Goal: Information Seeking & Learning: Learn about a topic

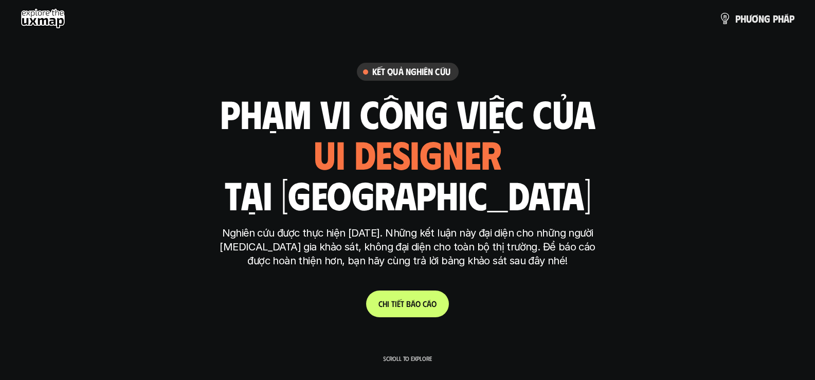
click at [409, 303] on span "b" at bounding box center [408, 304] width 5 height 10
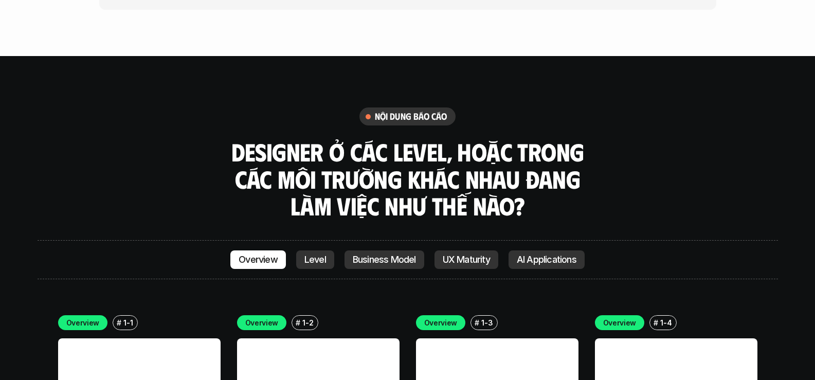
scroll to position [2705, 0]
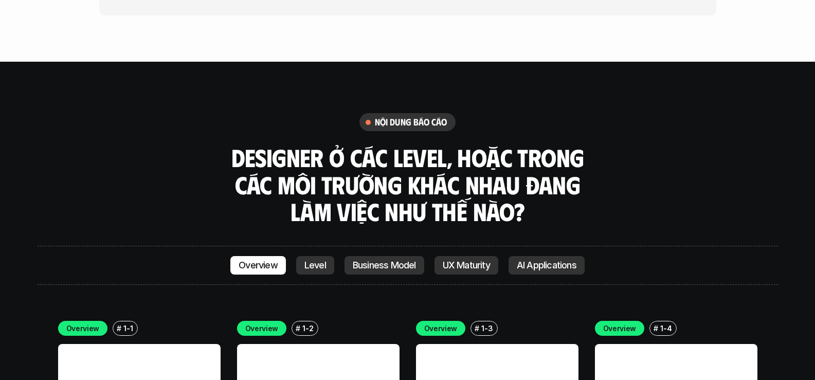
click at [298, 256] on link "Level" at bounding box center [315, 265] width 38 height 19
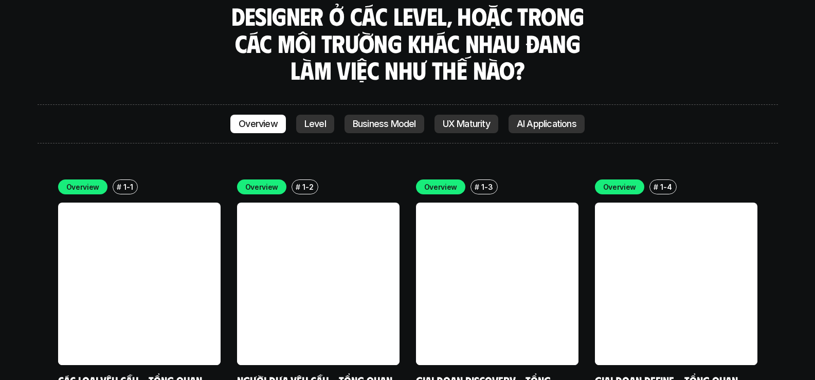
scroll to position [2796, 0]
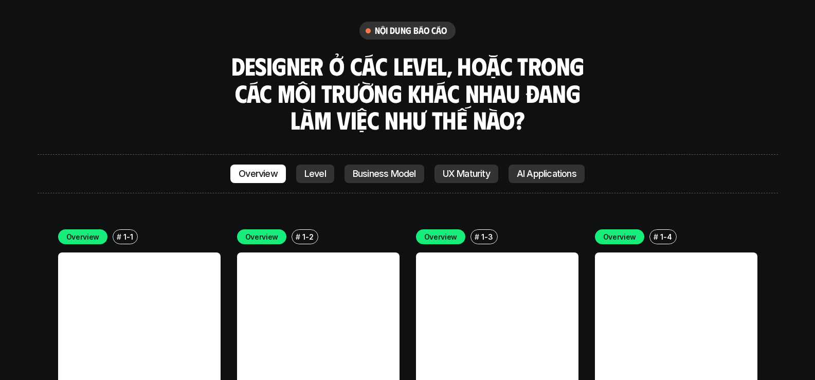
click at [390, 169] on p "Business Model" at bounding box center [384, 174] width 63 height 10
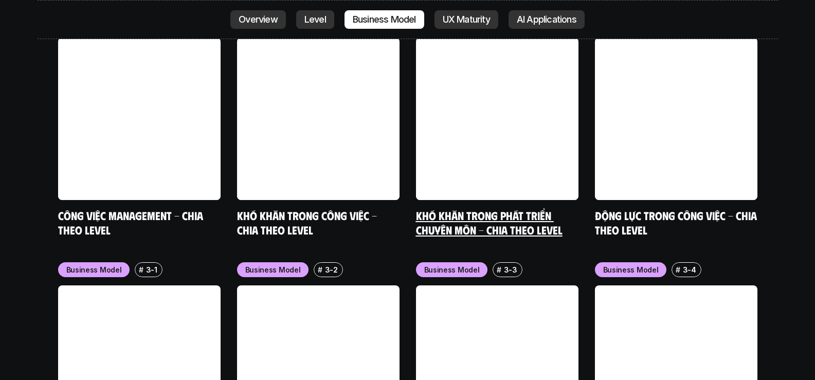
scroll to position [4157, 0]
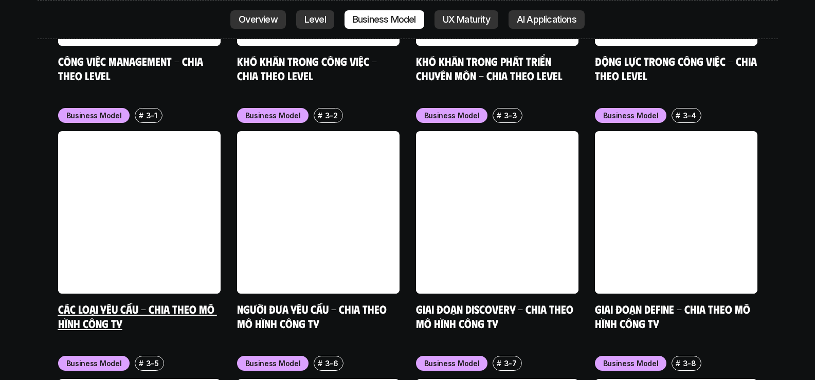
click at [190, 155] on link at bounding box center [139, 212] width 162 height 162
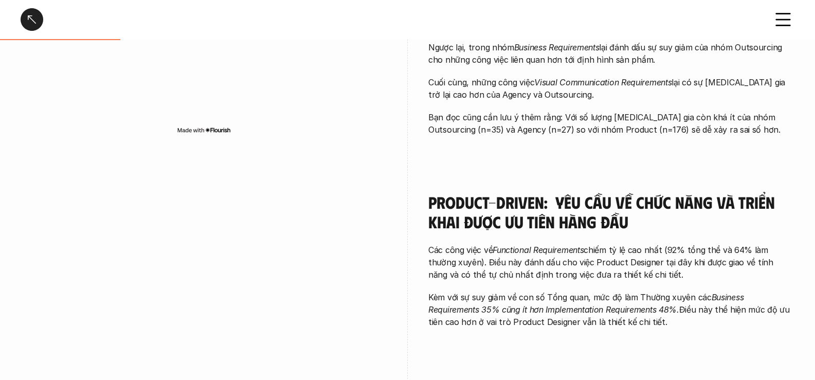
scroll to position [514, 0]
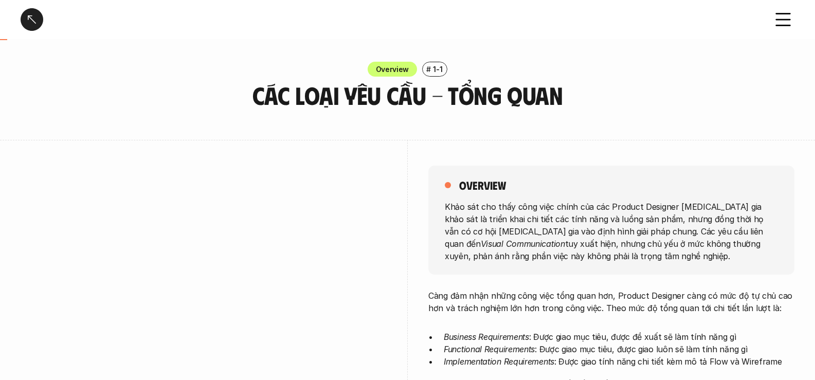
drag, startPoint x: 444, startPoint y: 203, endPoint x: 603, endPoint y: 254, distance: 166.8
click at [603, 254] on div "overview Khảo sát cho thấy công việc chính của các Product Designer tham gia kh…" at bounding box center [611, 220] width 366 height 109
click at [453, 213] on p "Khảo sát cho thấy công việc chính của các Product Designer tham gia khảo sát là…" at bounding box center [611, 231] width 333 height 62
drag, startPoint x: 444, startPoint y: 207, endPoint x: 600, endPoint y: 251, distance: 161.5
click at [600, 251] on div "overview Khảo sát cho thấy công việc chính của các Product Designer tham gia kh…" at bounding box center [611, 220] width 366 height 109
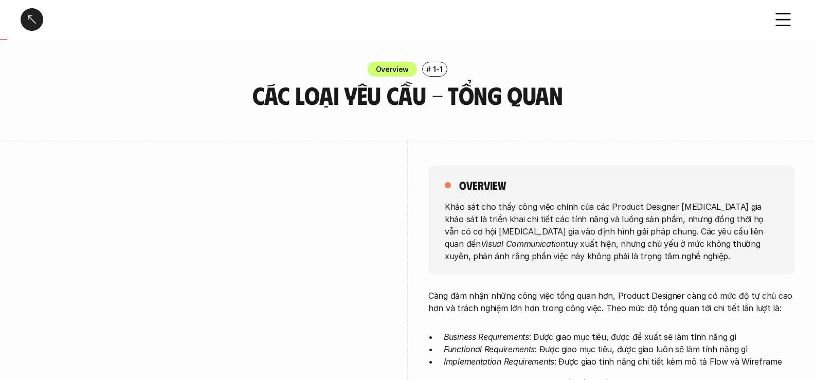
click at [625, 245] on p "Khảo sát cho thấy công việc chính của các Product Designer tham gia khảo sát là…" at bounding box center [611, 231] width 333 height 62
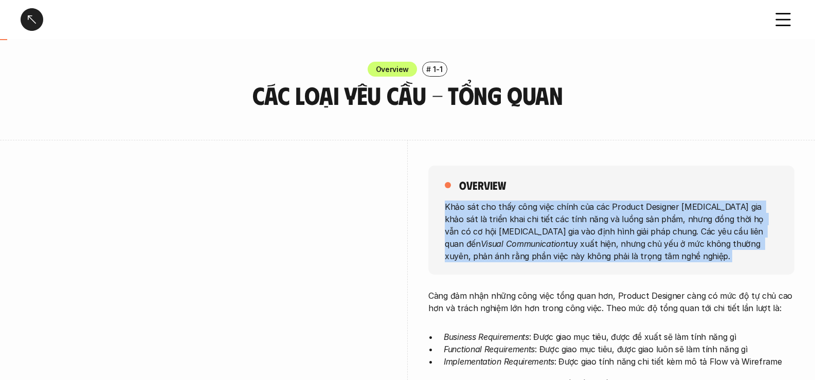
click at [625, 245] on p "Khảo sát cho thấy công việc chính của các Product Designer tham gia khảo sát là…" at bounding box center [611, 231] width 333 height 62
click at [670, 217] on p "Khảo sát cho thấy công việc chính của các Product Designer tham gia khảo sát là…" at bounding box center [611, 231] width 333 height 62
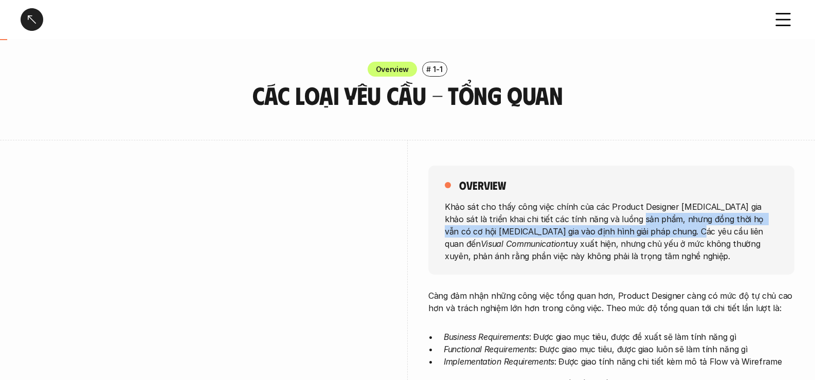
drag, startPoint x: 617, startPoint y: 217, endPoint x: 660, endPoint y: 260, distance: 60.4
click at [642, 235] on p "Khảo sát cho thấy công việc chính của các Product Designer tham gia khảo sát là…" at bounding box center [611, 231] width 333 height 62
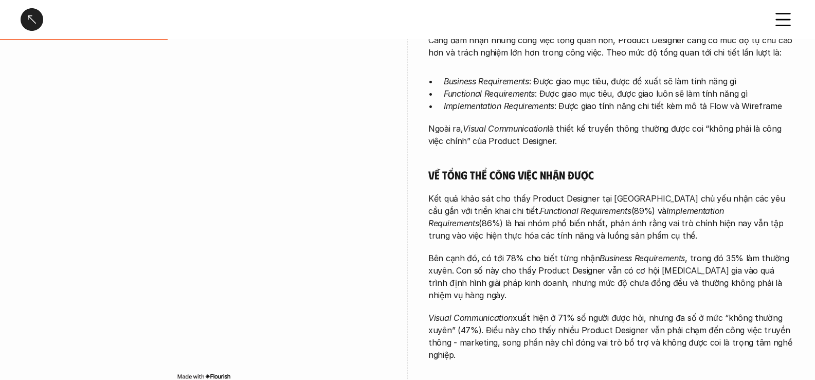
scroll to position [257, 0]
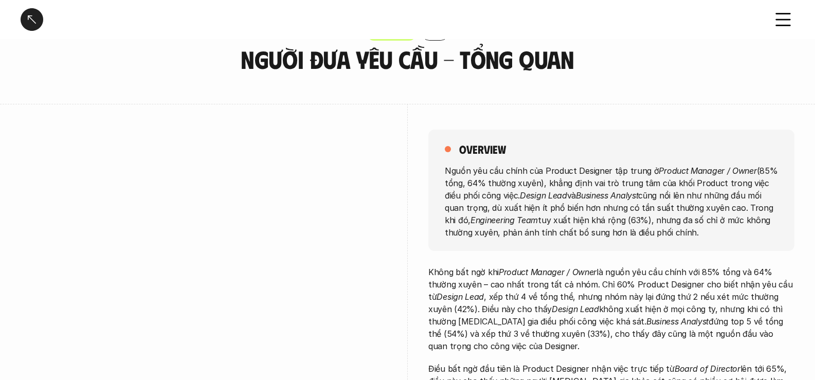
scroll to position [51, 0]
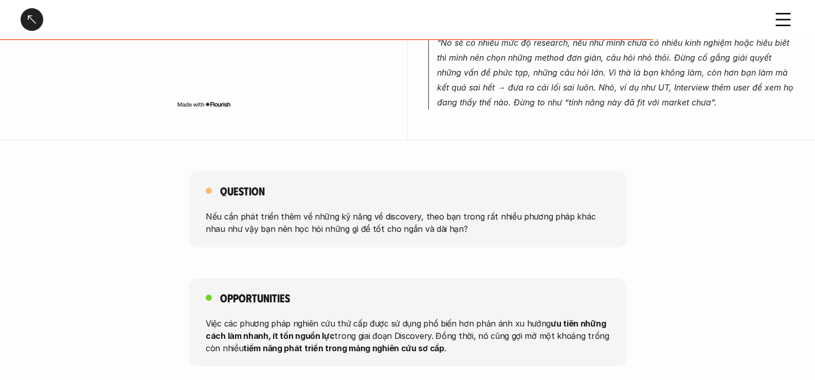
scroll to position [926, 0]
